Goal: Information Seeking & Learning: Learn about a topic

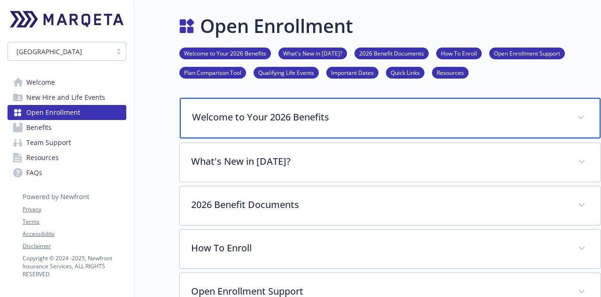
click at [352, 122] on p "Welcome to Your 2026 Benefits" at bounding box center [379, 117] width 374 height 14
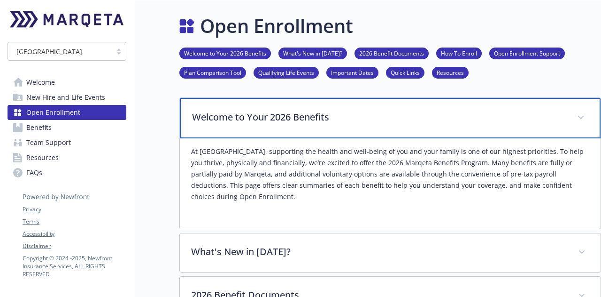
click at [352, 122] on p "Welcome to Your 2026 Benefits" at bounding box center [379, 117] width 374 height 14
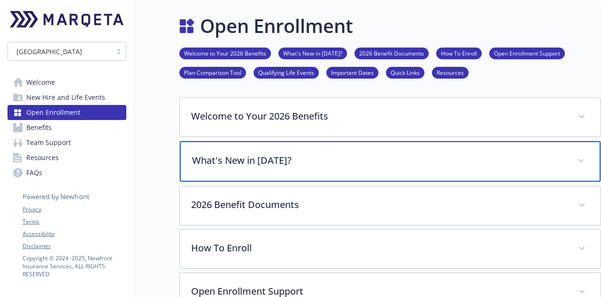
click at [328, 159] on p "What's New in [DATE]?" at bounding box center [379, 160] width 374 height 14
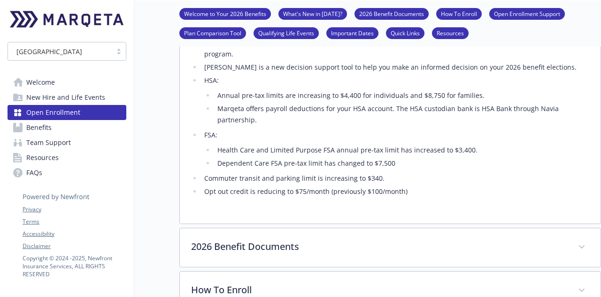
scroll to position [299, 0]
